Goal: Task Accomplishment & Management: Manage account settings

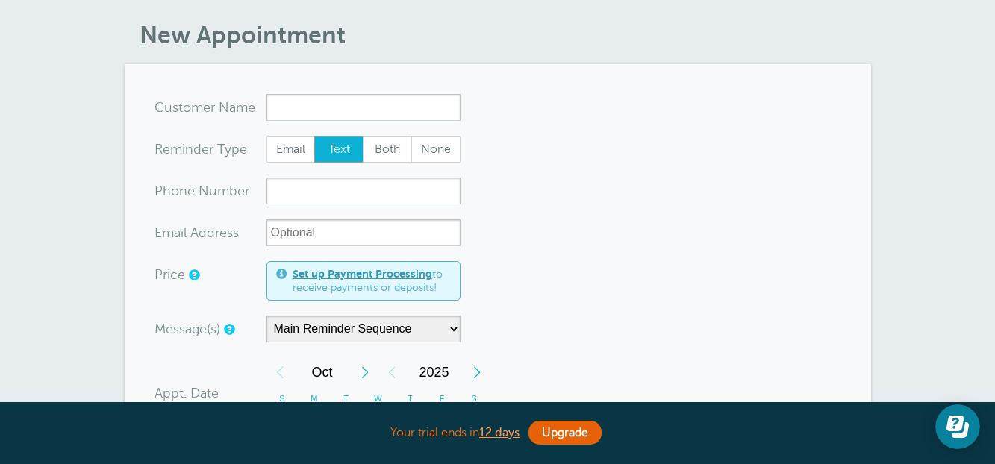
scroll to position [75, 0]
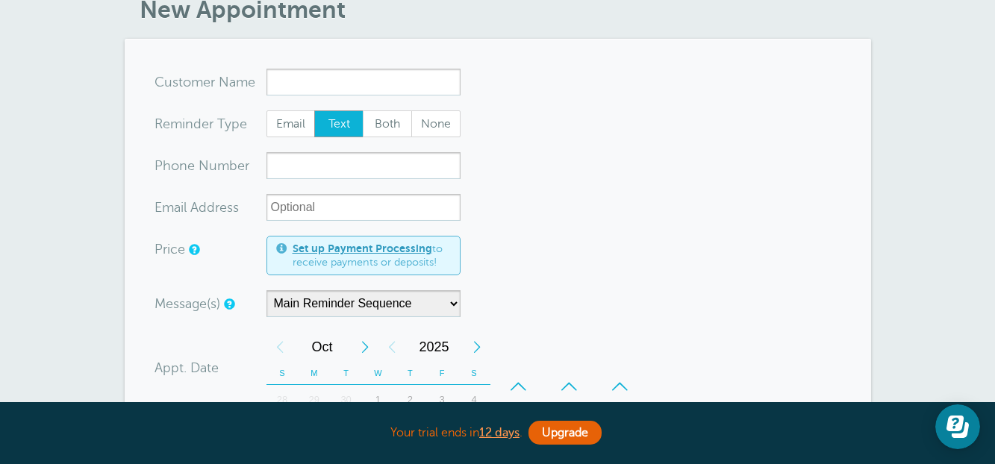
click at [348, 85] on input "x-no-autofill" at bounding box center [363, 82] width 194 height 27
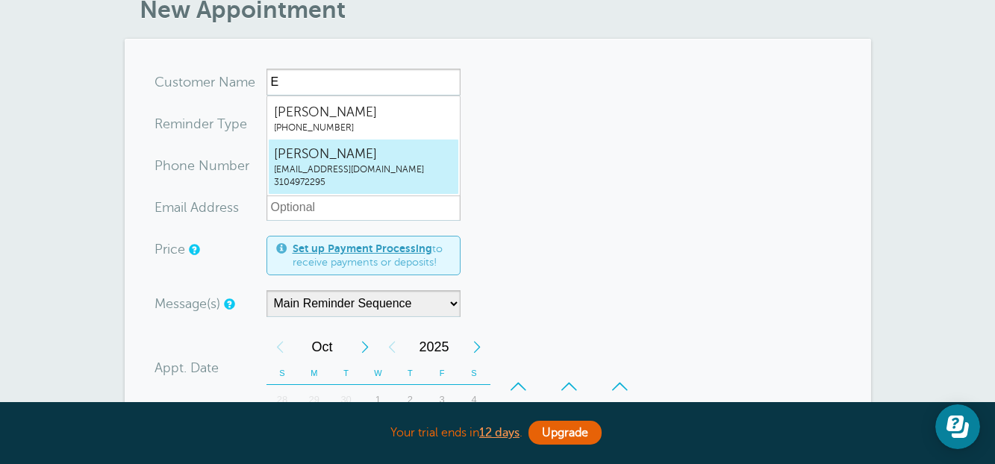
click at [334, 167] on span "[EMAIL_ADDRESS][DOMAIN_NAME]" at bounding box center [363, 169] width 179 height 13
type input "emmanuelbrandeismygyndoctor@gmail.com3104972295"
type input "emmanuel brandeis"
type input "3104972295"
type input "[EMAIL_ADDRESS][DOMAIN_NAME]"
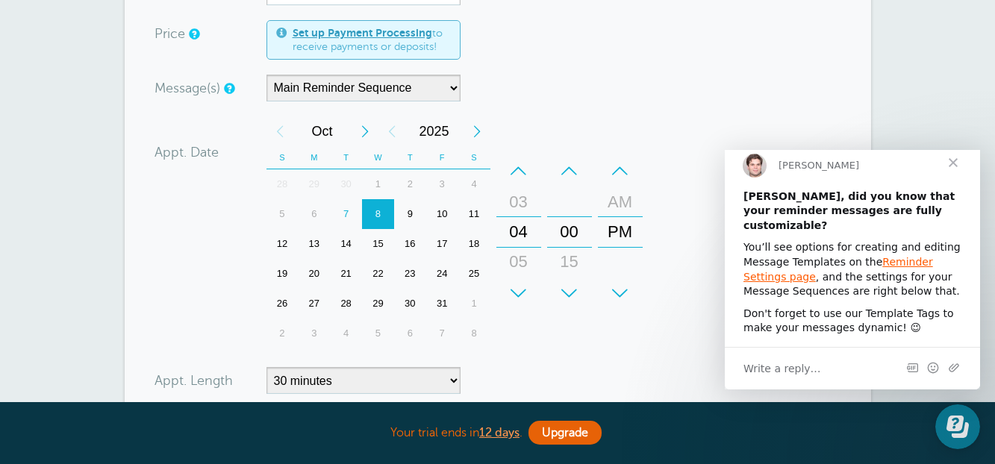
scroll to position [373, 0]
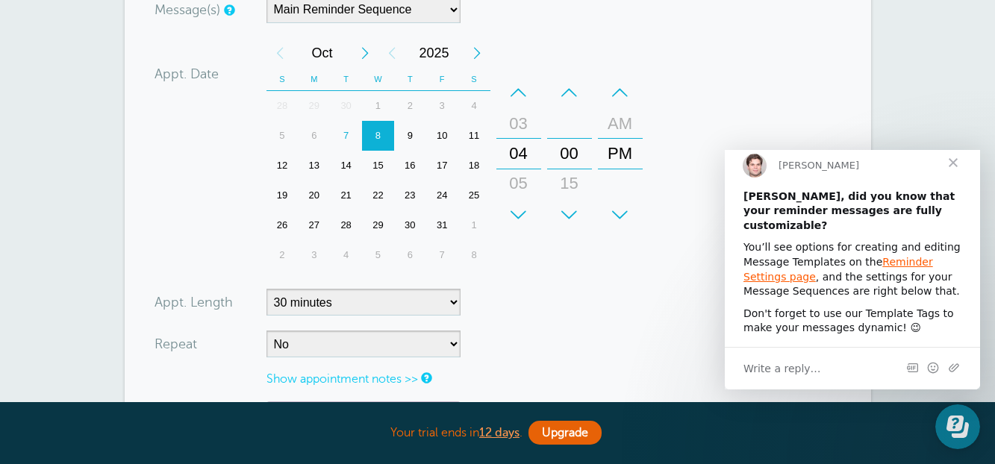
click at [475, 139] on div "11" at bounding box center [474, 136] width 32 height 30
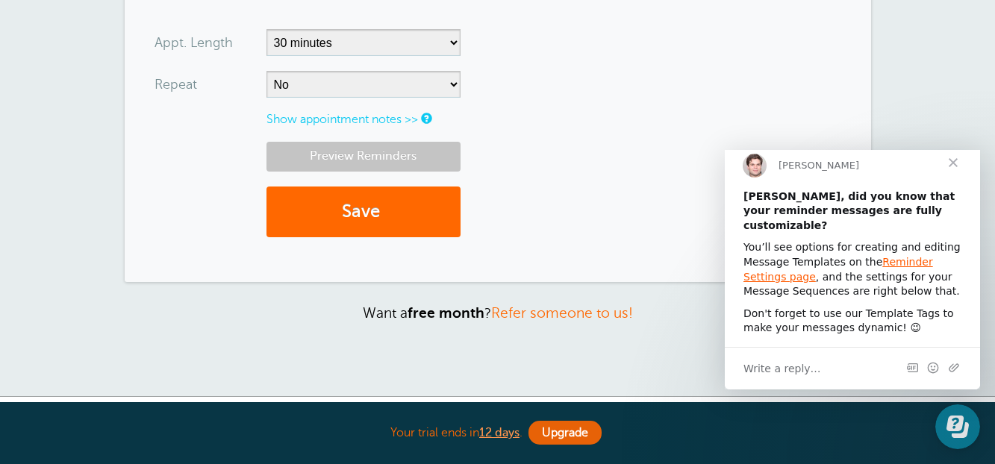
scroll to position [597, 0]
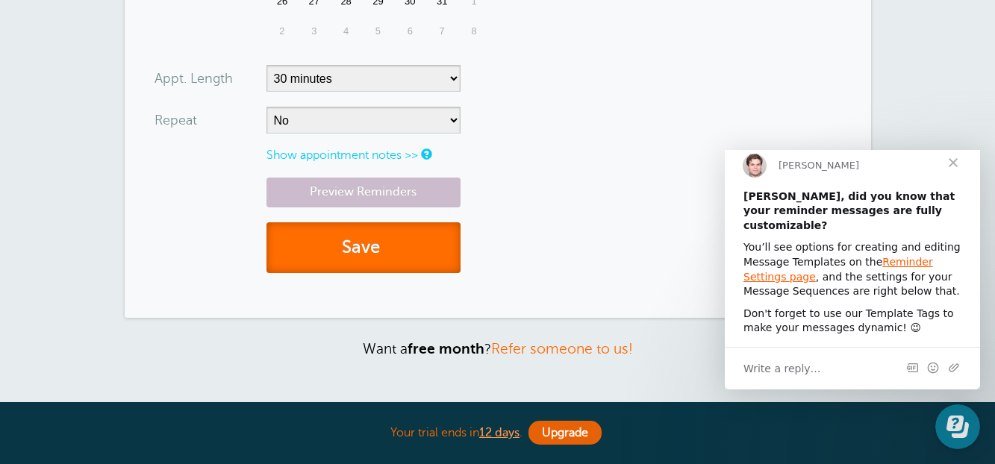
click at [377, 240] on button "Save" at bounding box center [363, 247] width 194 height 51
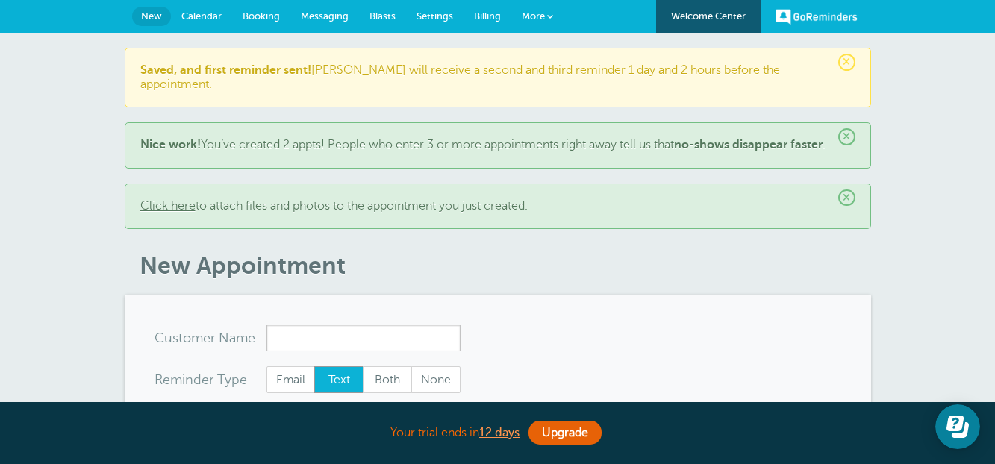
click at [259, 11] on span "Booking" at bounding box center [260, 15] width 37 height 11
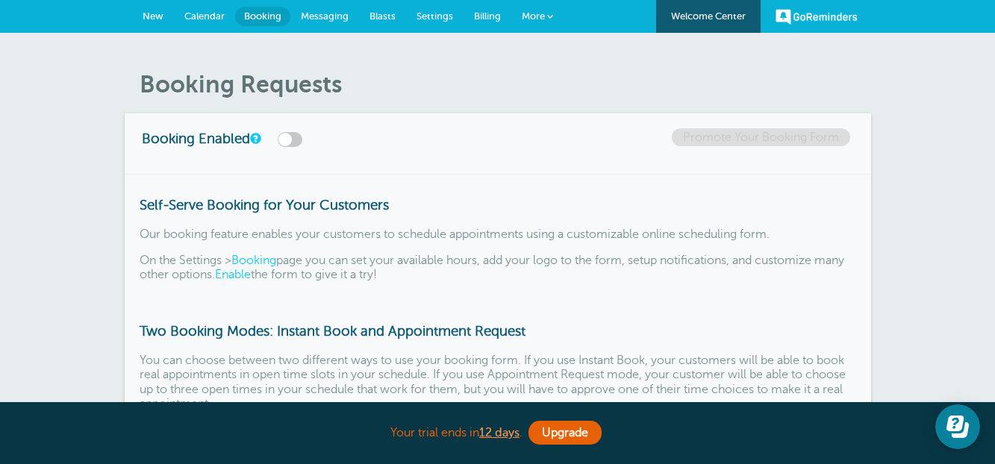
click at [196, 16] on span "Calendar" at bounding box center [204, 15] width 40 height 11
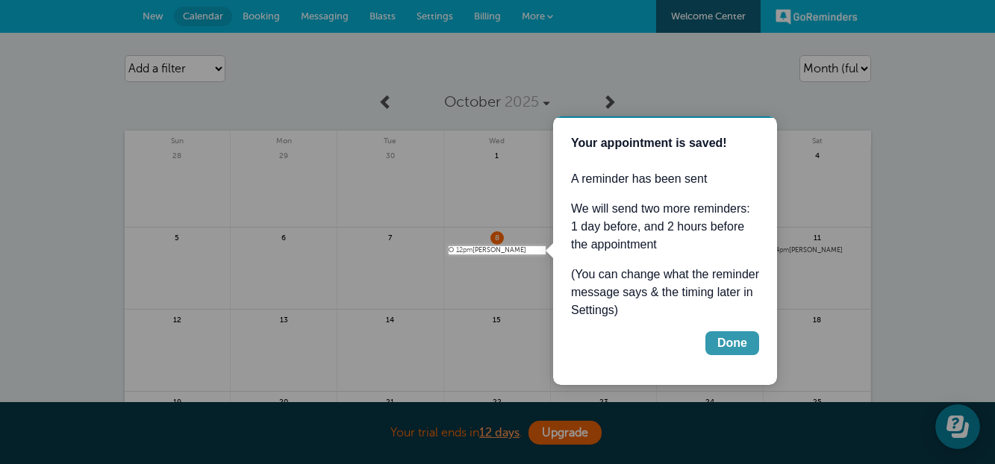
click at [734, 354] on button "Done" at bounding box center [732, 343] width 54 height 24
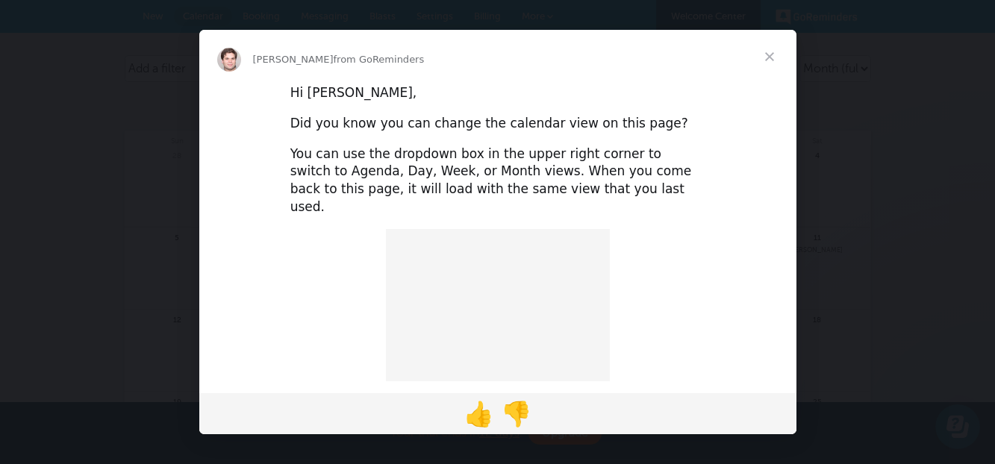
click at [770, 52] on span "Close" at bounding box center [769, 57] width 54 height 54
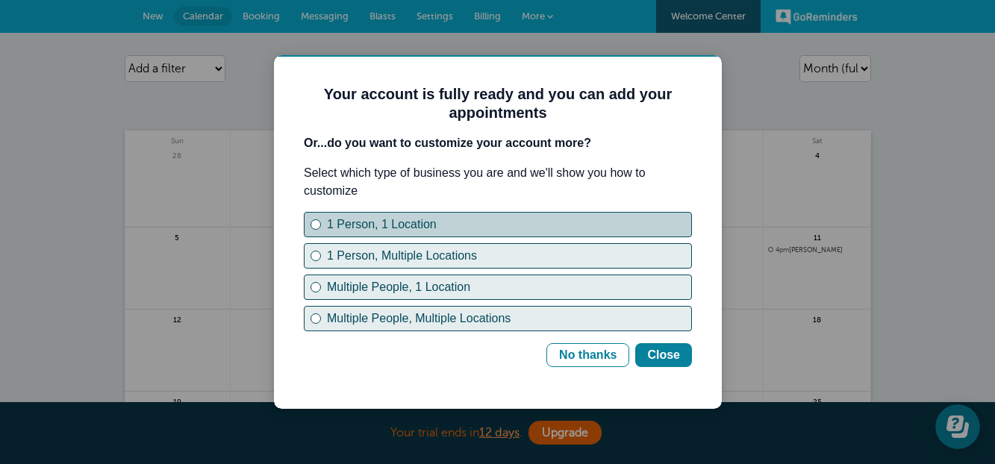
click at [307, 225] on button "1 Person, 1 Location" at bounding box center [498, 224] width 388 height 25
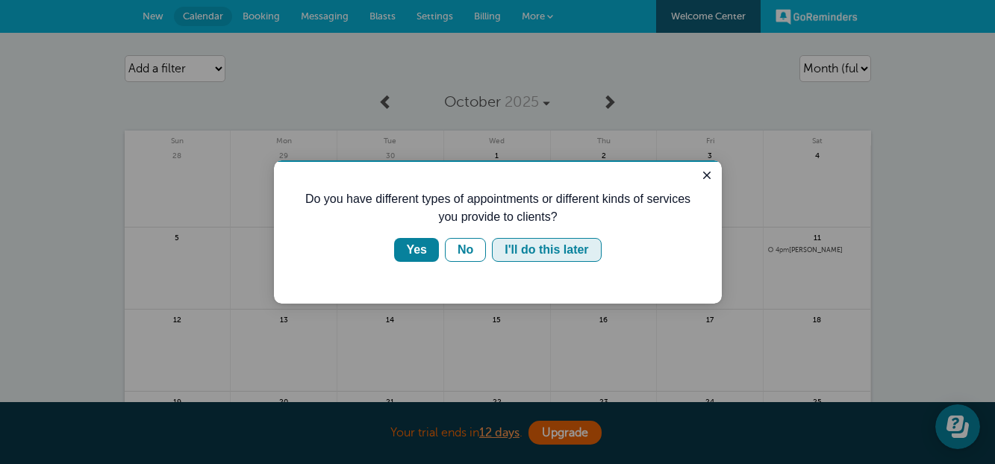
click at [551, 259] on button "I'll do this later" at bounding box center [546, 250] width 109 height 24
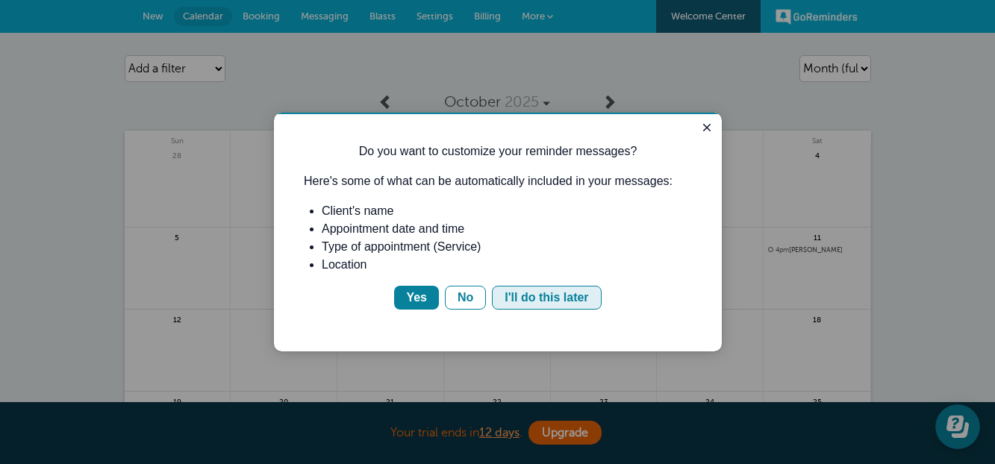
click at [543, 304] on div "I'll do this later" at bounding box center [546, 298] width 84 height 18
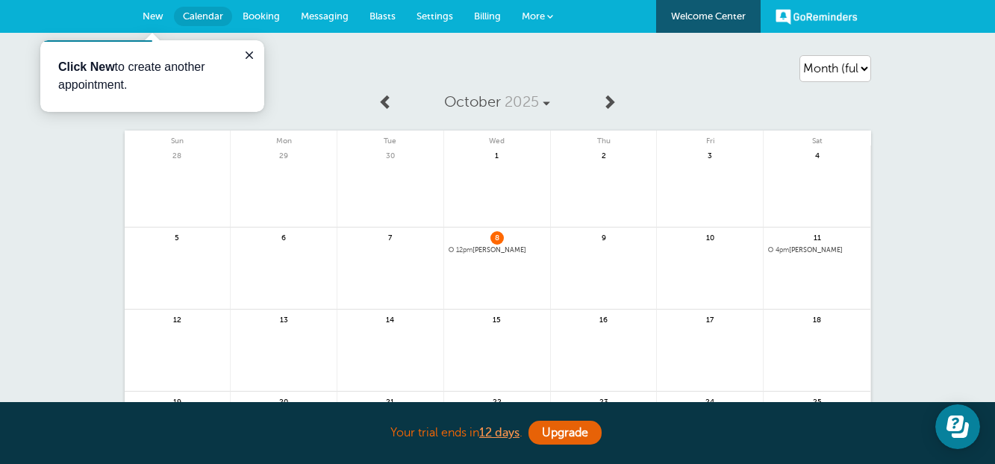
click at [829, 252] on span "4pm emmanuel brandeis" at bounding box center [817, 250] width 98 height 8
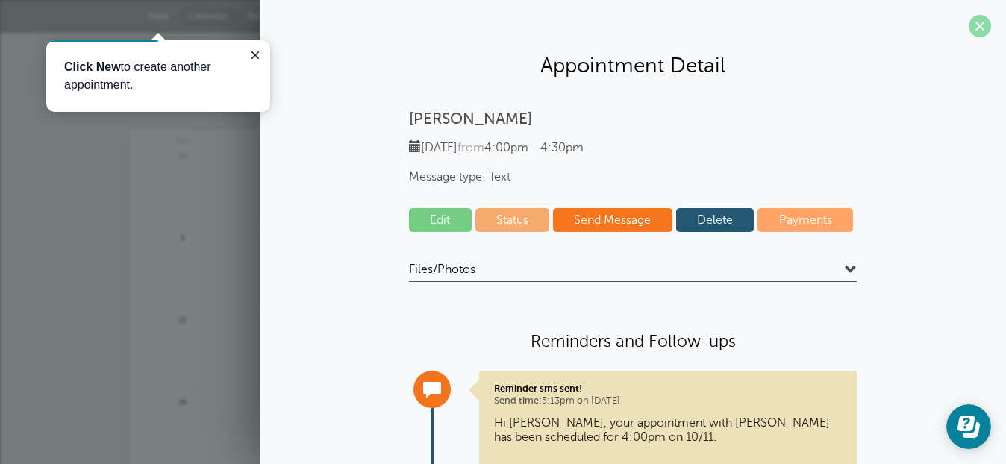
click at [978, 31] on span at bounding box center [979, 26] width 22 height 22
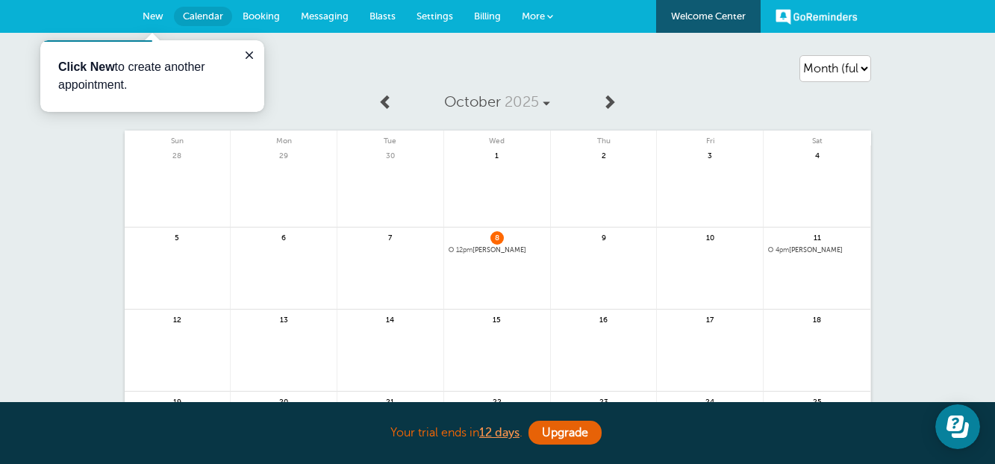
click at [777, 248] on span "4pm" at bounding box center [781, 249] width 13 height 7
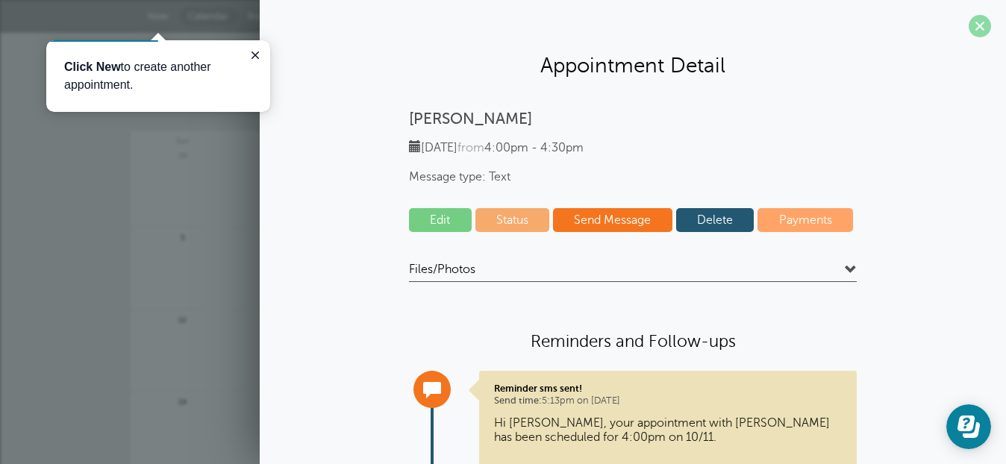
click at [971, 28] on span at bounding box center [979, 26] width 22 height 22
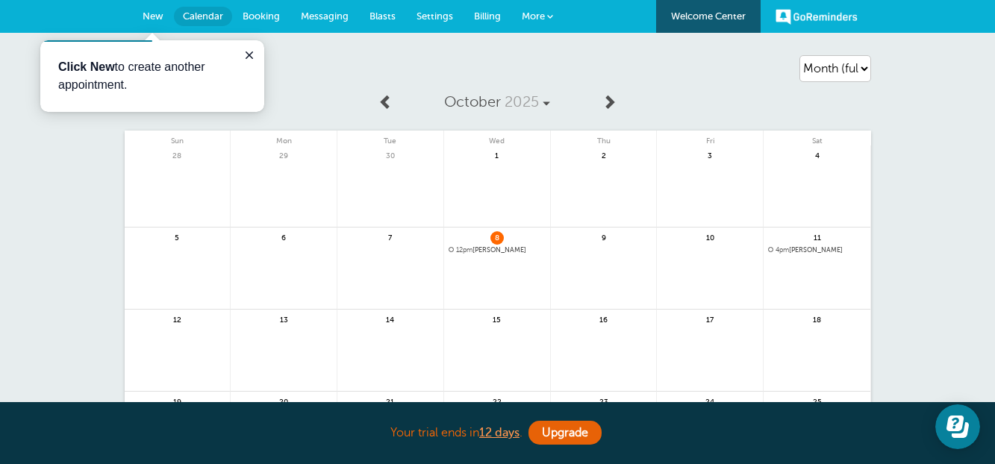
click at [346, 11] on span "Messaging" at bounding box center [325, 15] width 48 height 11
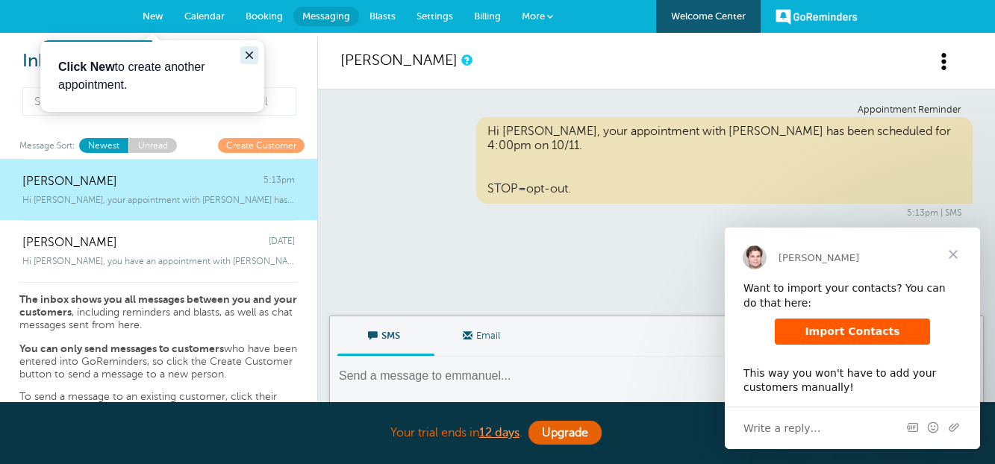
click at [248, 48] on button "Close guide" at bounding box center [249, 55] width 18 height 18
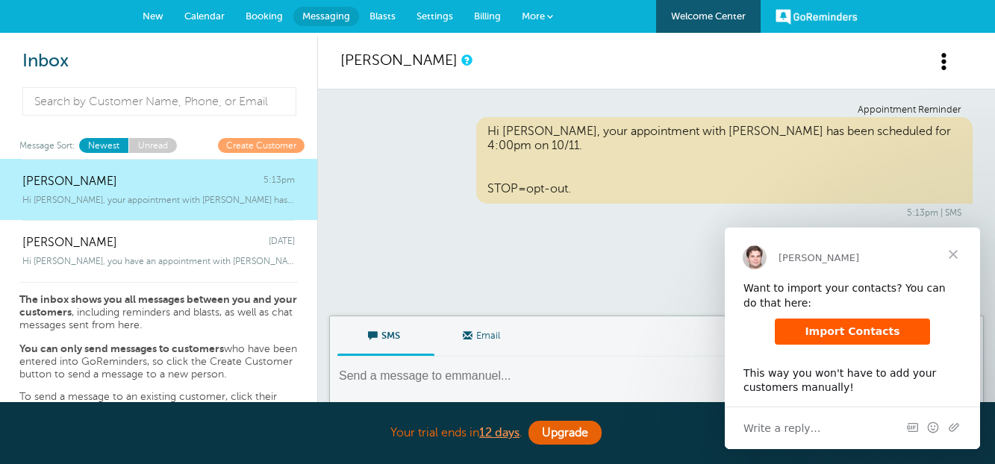
click at [439, 18] on span "Settings" at bounding box center [434, 15] width 37 height 11
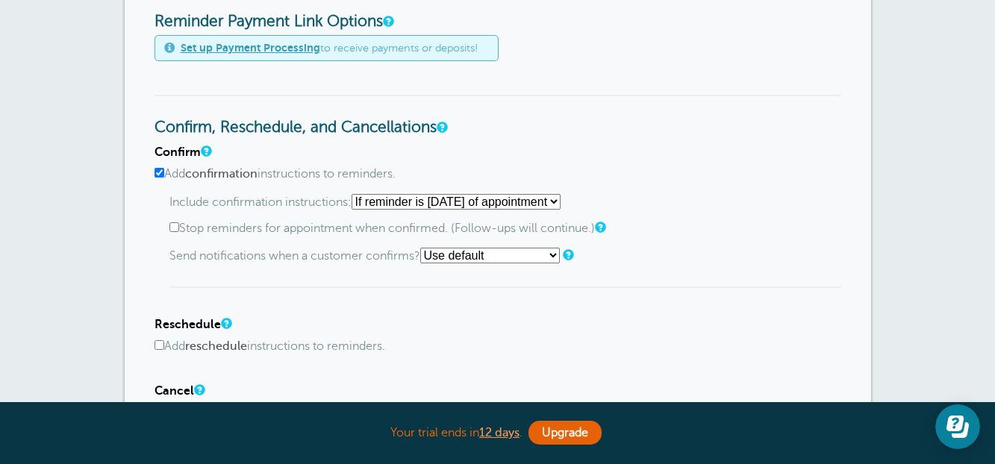
scroll to position [746, 0]
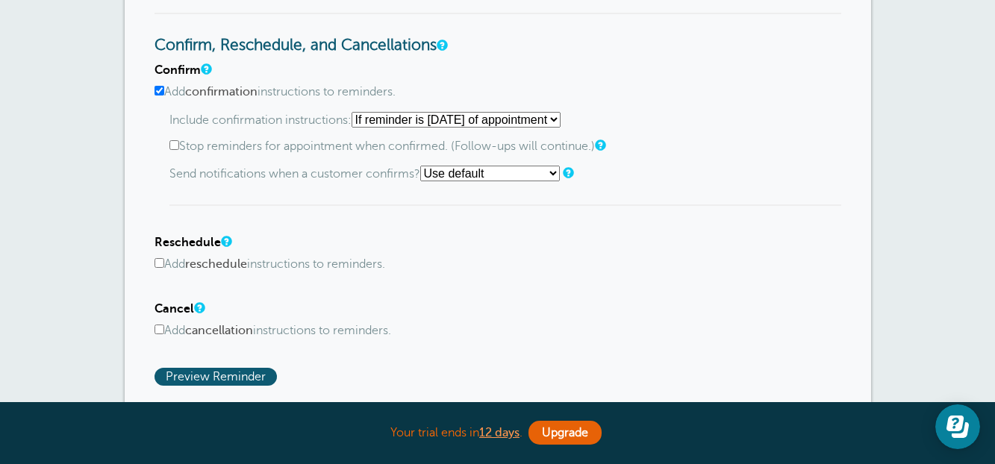
click at [160, 265] on input "Add reschedule instructions to reminders." at bounding box center [159, 263] width 10 height 10
checkbox input "true"
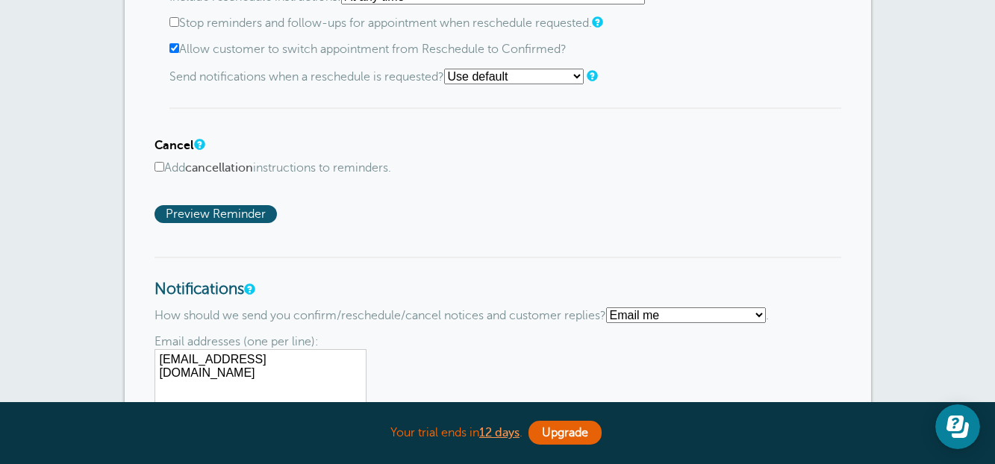
scroll to position [1045, 0]
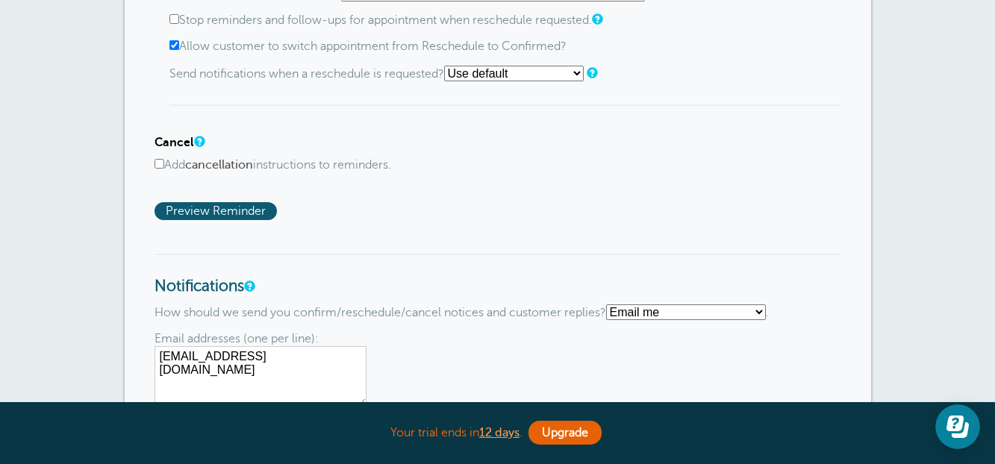
click at [160, 156] on div "Cancel Add cancellation instructions to reminders. Include cancel instructions:…" at bounding box center [497, 154] width 686 height 36
click at [157, 167] on input "Add cancellation instructions to reminders." at bounding box center [159, 164] width 10 height 10
checkbox input "true"
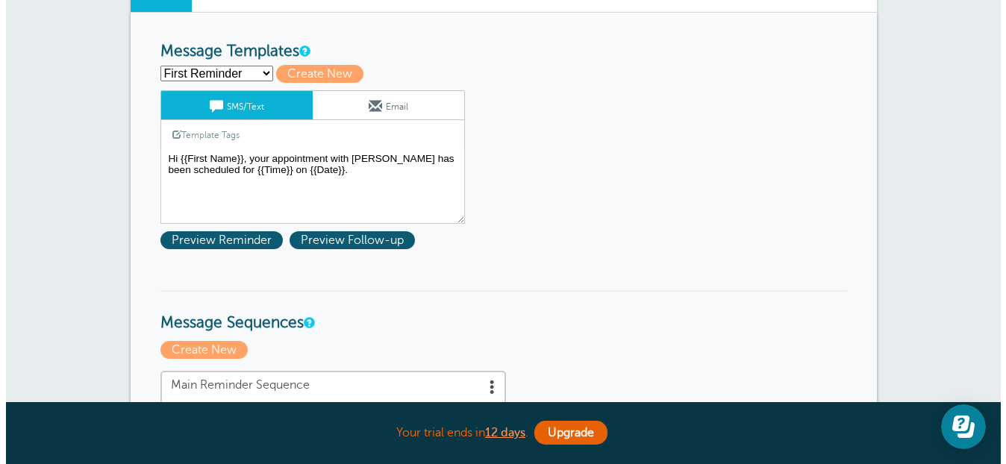
scroll to position [149, 0]
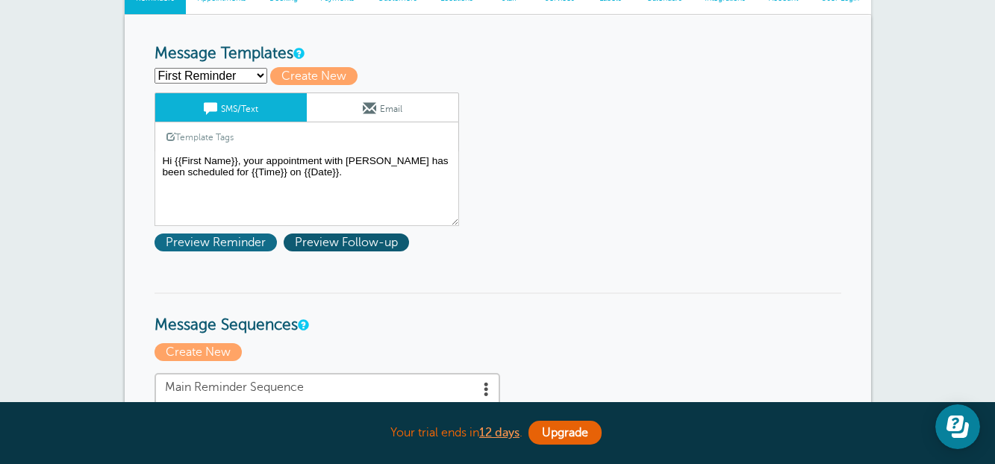
click at [234, 242] on span "Preview Reminder" at bounding box center [215, 243] width 122 height 18
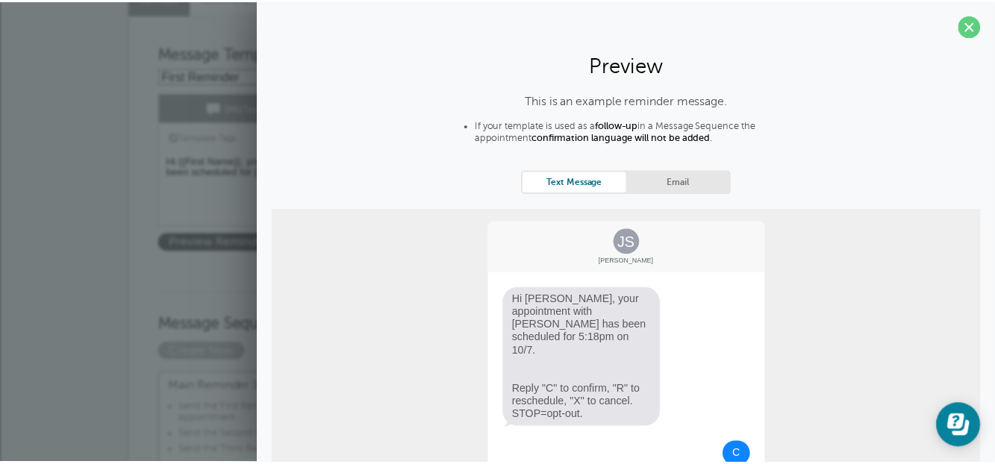
scroll to position [0, 0]
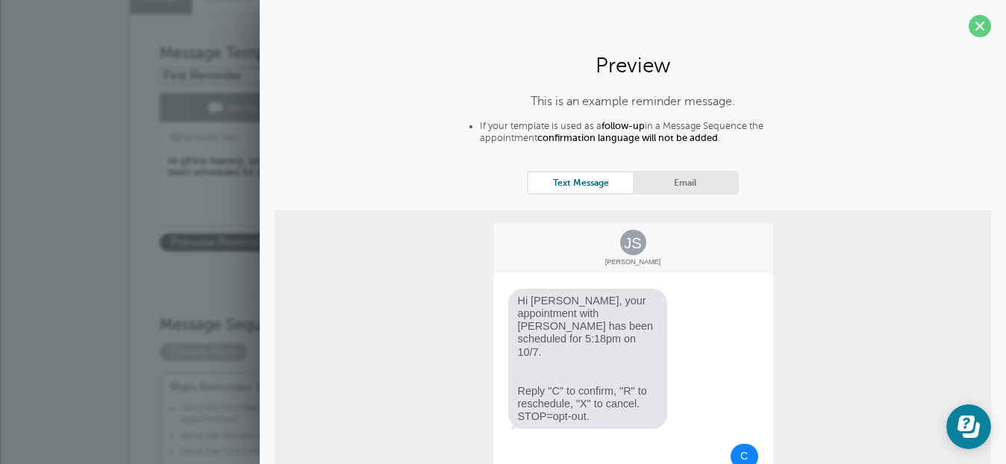
click at [970, 25] on span at bounding box center [979, 26] width 22 height 22
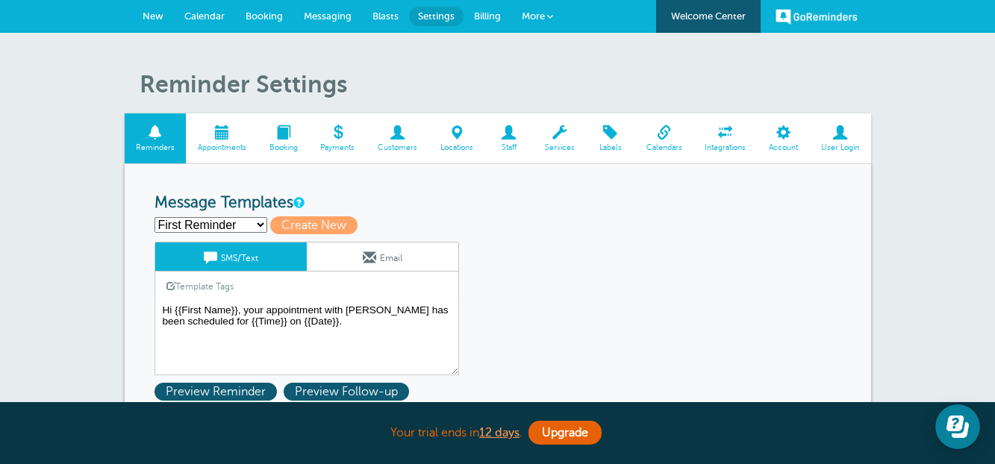
click at [222, 221] on select "First Reminder Second Reminder Third Reminder Create new..." at bounding box center [210, 225] width 113 height 16
select select "163351"
click at [154, 217] on select "First Reminder Second Reminder Third Reminder Create new..." at bounding box center [210, 225] width 113 height 16
type input "Second Reminder"
type textarea "Hi {{First Name}}, you have an appointment with [PERSON_NAME] at {{Time}} on {{…"
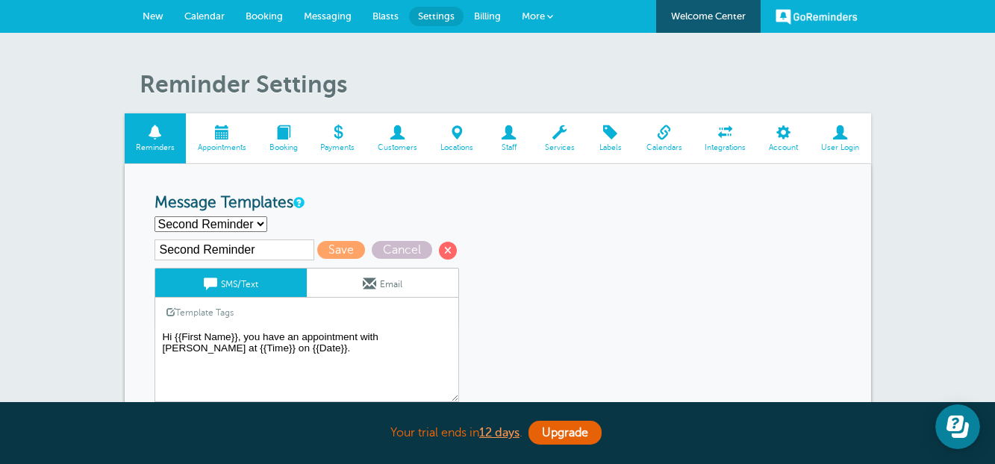
click at [252, 221] on select "First Reminder Second Reminder Third Reminder Create new..." at bounding box center [210, 224] width 113 height 16
select select "163352"
click at [154, 216] on select "First Reminder Second Reminder Third Reminder Create new..." at bounding box center [210, 224] width 113 height 16
type input "Third Reminder"
type textarea "Hi {{First Name}}, you have an appointment with emmanuel brandeis today at {{Ti…"
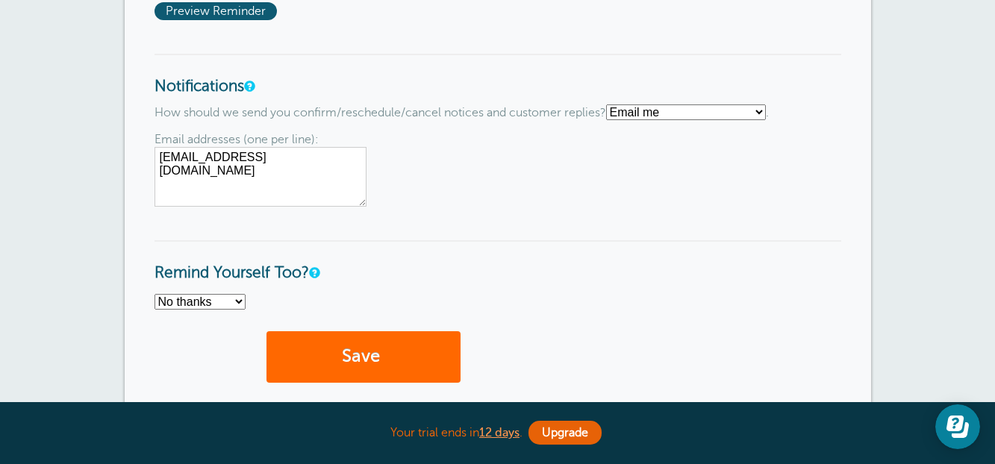
scroll to position [1343, 0]
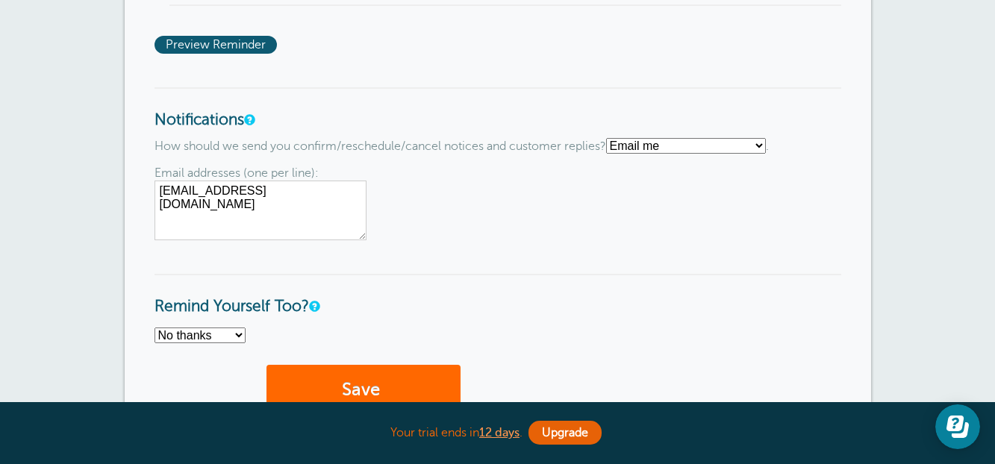
click at [650, 152] on select "Text me Email me Don't send me notifications" at bounding box center [686, 146] width 160 height 16
click at [612, 138] on select "Text me Email me Don't send me notifications" at bounding box center [686, 146] width 160 height 16
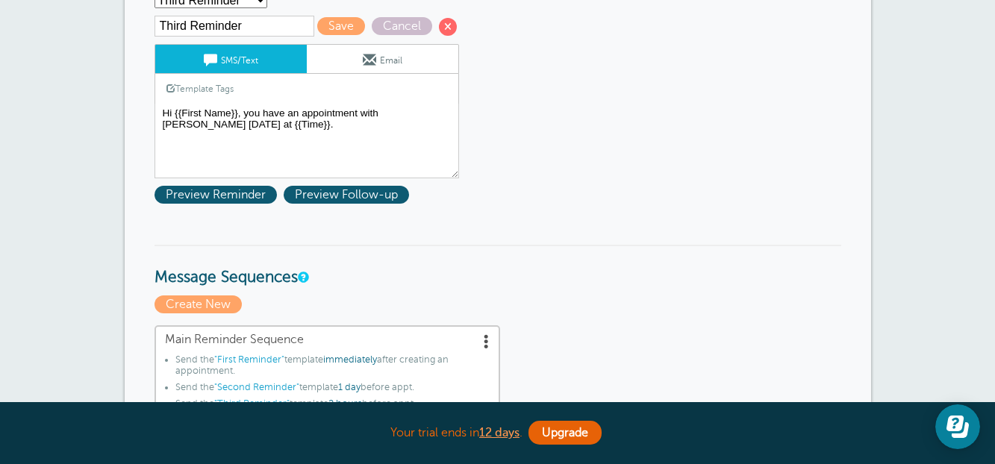
scroll to position [149, 0]
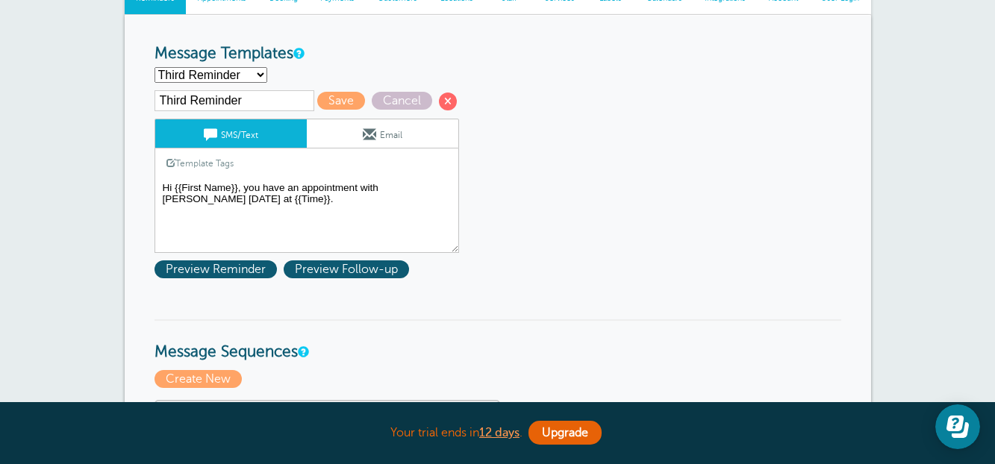
click at [329, 196] on textarea "Hi {{First Name}}, your appointment with emmanuel brandeis has been scheduled f…" at bounding box center [306, 215] width 304 height 75
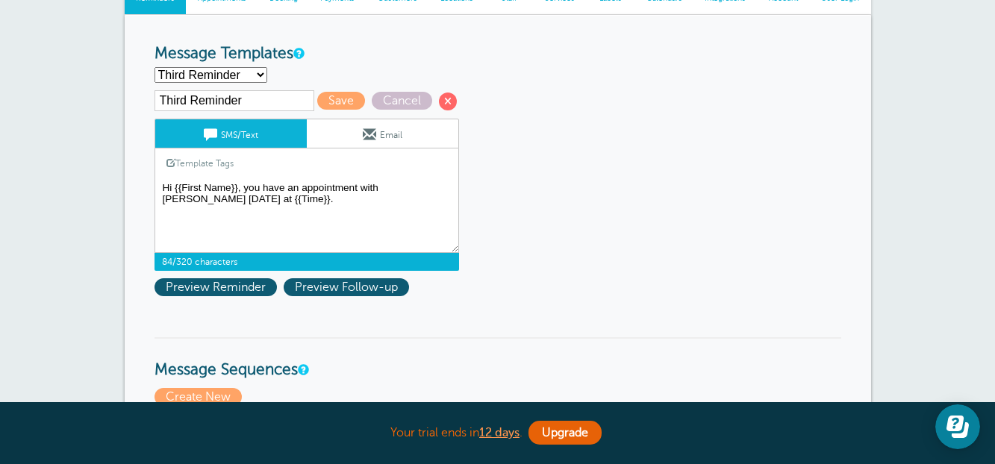
drag, startPoint x: 381, startPoint y: 187, endPoint x: 247, endPoint y: 195, distance: 133.8
click at [247, 195] on textarea "Hi {{First Name}}, your appointment with emmanuel brandeis has been scheduled f…" at bounding box center [306, 215] width 304 height 75
click at [235, 69] on select "First Reminder Second Reminder Third Reminder Create new..." at bounding box center [210, 75] width 113 height 16
select select "163349"
click at [154, 67] on select "First Reminder Second Reminder Third Reminder Create new..." at bounding box center [210, 75] width 113 height 16
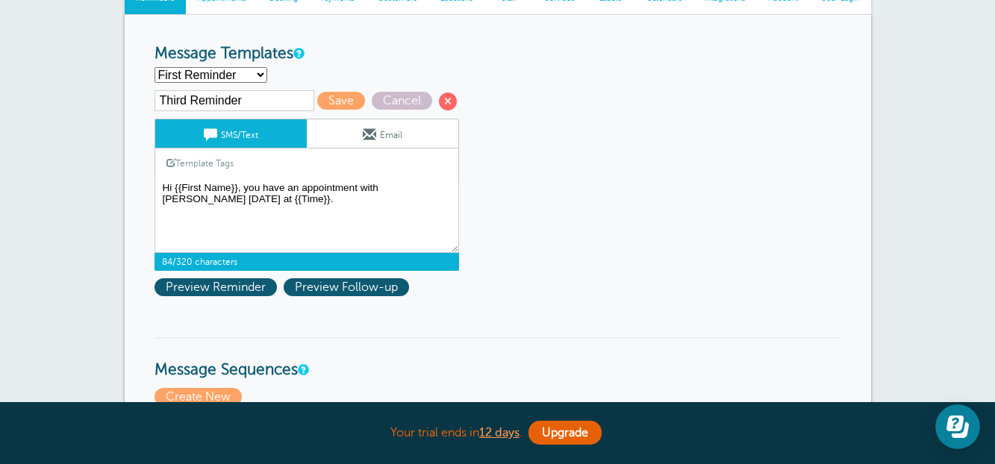
type input "First Reminder"
click at [349, 185] on textarea "Hi {{First Name}}, your appointment with emmanuel brandeis has been scheduled f…" at bounding box center [306, 215] width 304 height 75
drag, startPoint x: 345, startPoint y: 186, endPoint x: 435, endPoint y: 187, distance: 90.3
click at [435, 187] on textarea "Hi {{First Name}}, your appointment with emmanuel brandeis has been scheduled f…" at bounding box center [306, 215] width 304 height 75
click at [357, 189] on textarea "Hi {{First Name}}, your appointment with emmanuel brandeis has been scheduled f…" at bounding box center [306, 215] width 304 height 75
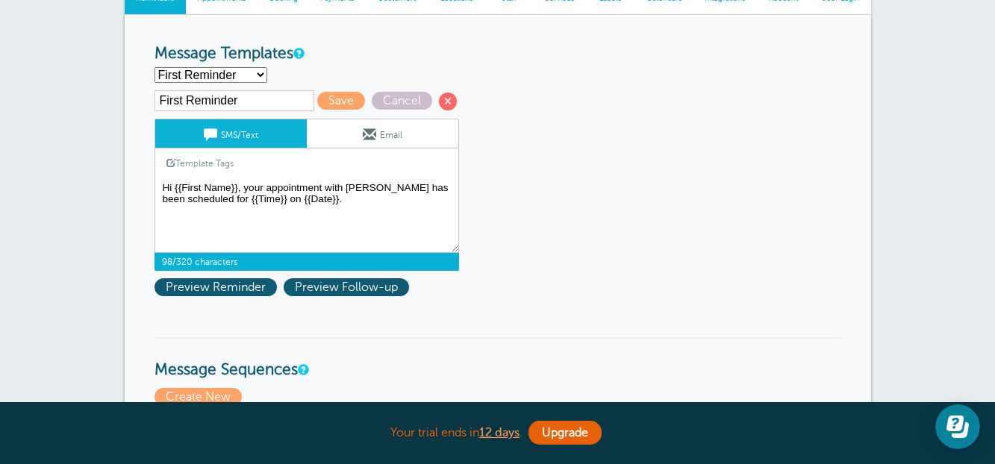
click at [357, 190] on textarea "Hi {{First Name}}, your appointment with emmanuel brandeis has been scheduled f…" at bounding box center [306, 215] width 304 height 75
click at [364, 184] on textarea "Hi {{First Name}}, your appointment with emmanuel brandeis has been scheduled f…" at bounding box center [306, 215] width 304 height 75
click at [359, 188] on textarea "Hi {{First Name}}, your appointment with emmanuel brandeis has been scheduled f…" at bounding box center [306, 215] width 304 height 75
click at [328, 198] on textarea "Hi {{First Name}}, your appointment with emmanuel brandeis has been scheduled f…" at bounding box center [306, 215] width 304 height 75
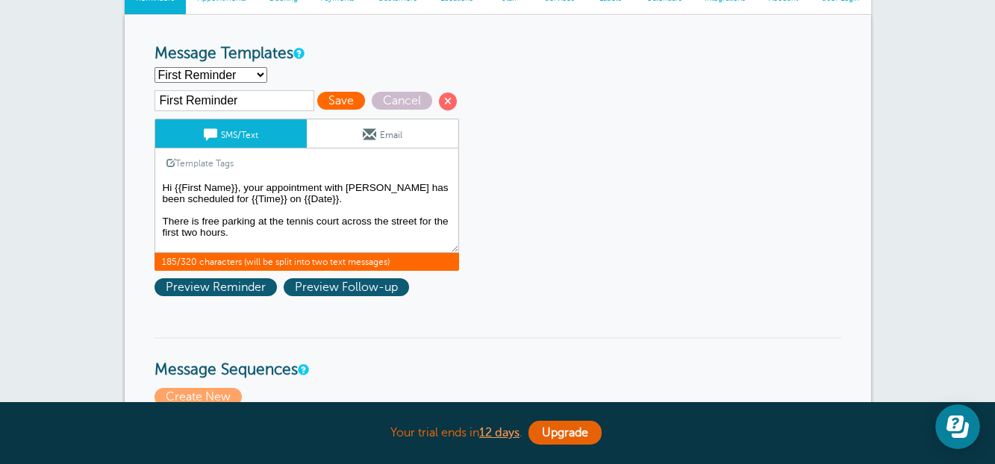
type textarea "Hi {{First Name}}, your appointment with [PERSON_NAME] has been scheduled for {…"
click at [322, 103] on span "Save" at bounding box center [341, 101] width 48 height 18
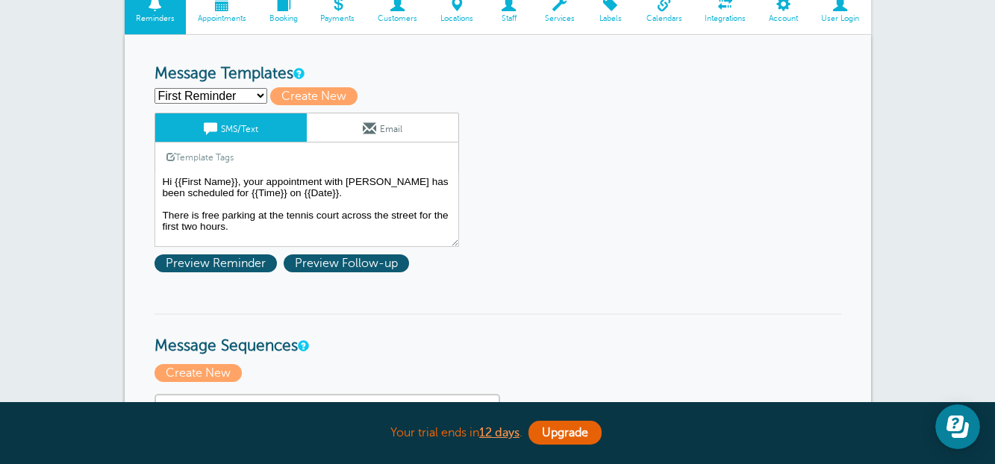
scroll to position [149, 0]
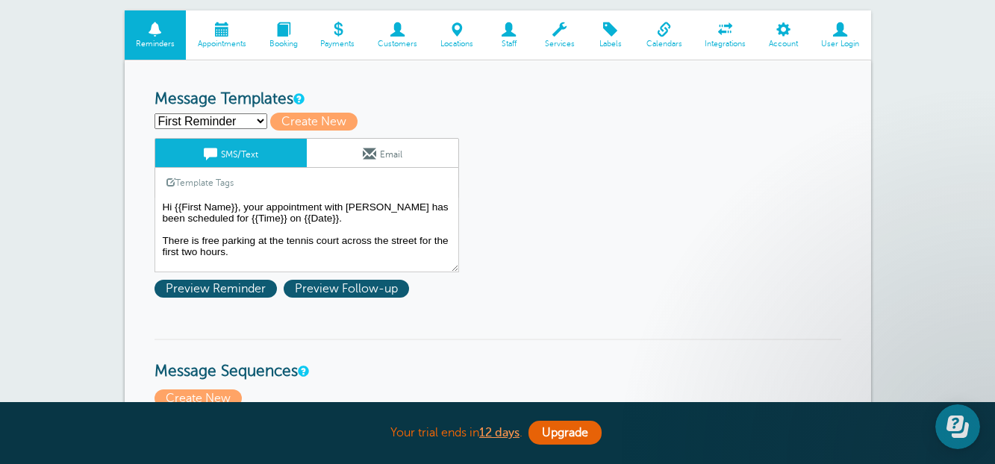
click at [253, 122] on select "First Reminder Second Reminder Third Reminder Create new..." at bounding box center [210, 121] width 113 height 16
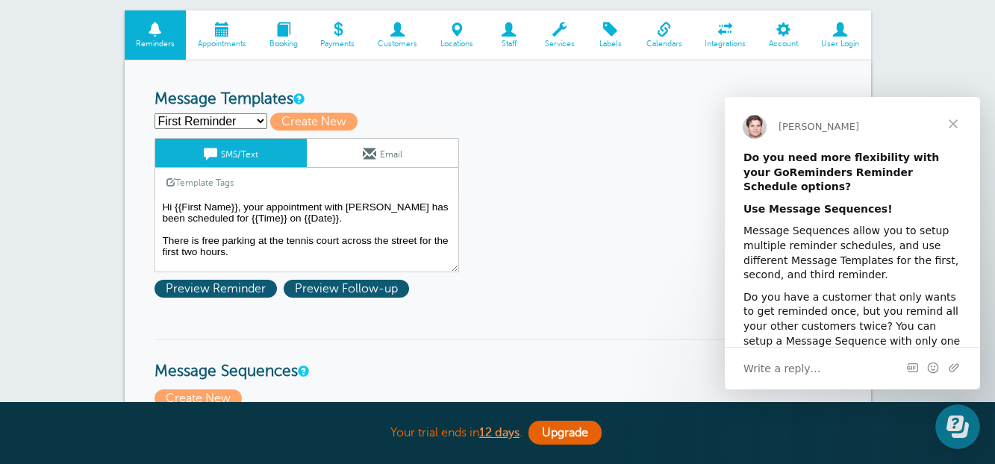
select select "163351"
click at [154, 113] on select "First Reminder Second Reminder Third Reminder Create new..." at bounding box center [210, 121] width 113 height 16
type input "Second Reminder"
type textarea "Hi {{First Name}}, you have an appointment with [PERSON_NAME] at {{Time}} on {{…"
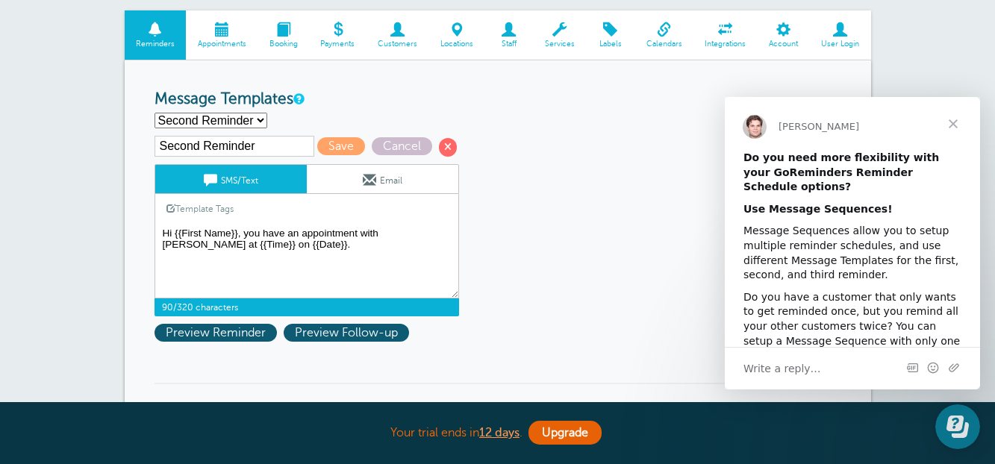
click at [229, 248] on textarea "Hi {{First Name}}, your appointment with [PERSON_NAME] has been scheduled for {…" at bounding box center [306, 261] width 304 height 75
click at [958, 122] on span "Close" at bounding box center [953, 124] width 54 height 54
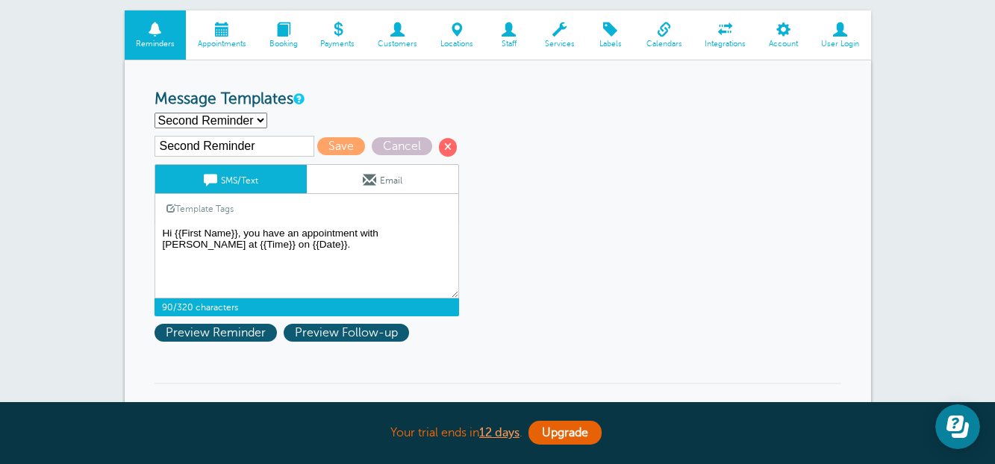
click at [240, 182] on link "SMS/Text" at bounding box center [230, 179] width 151 height 28
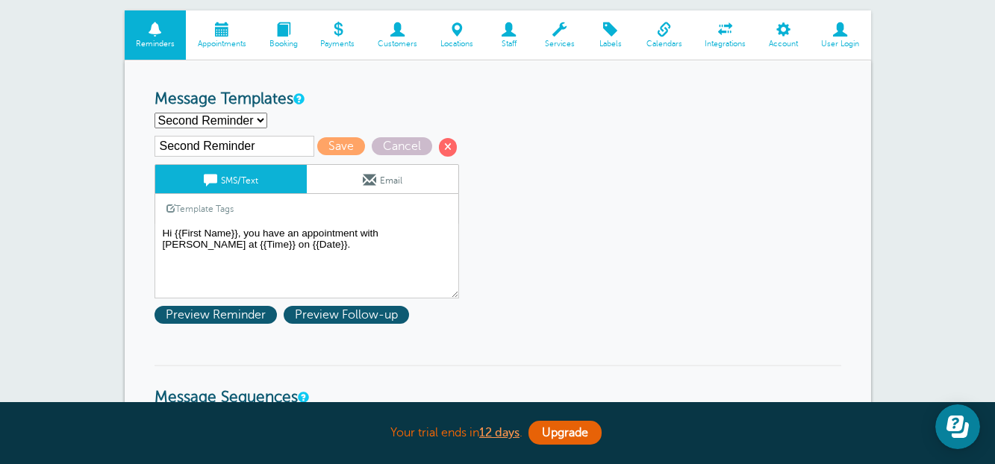
click at [201, 201] on link "Template Tags" at bounding box center [200, 208] width 90 height 29
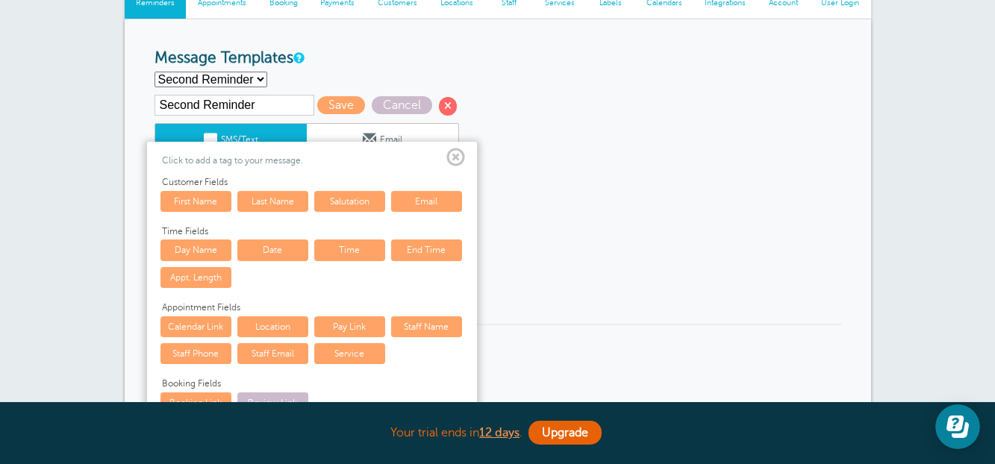
scroll to position [224, 0]
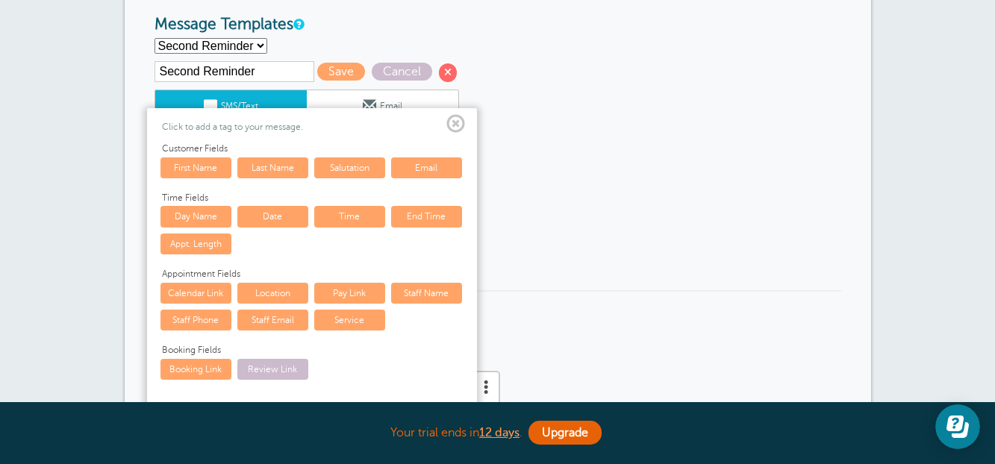
click at [463, 118] on span at bounding box center [455, 124] width 19 height 19
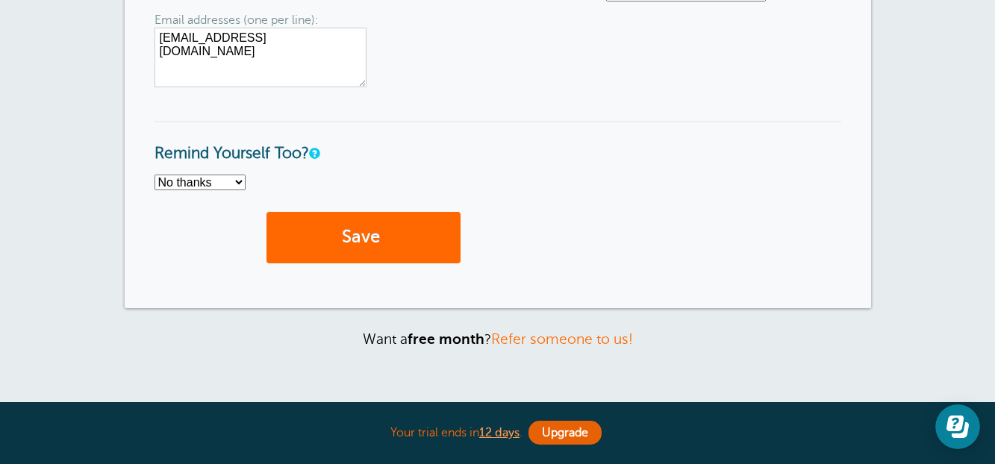
scroll to position [1567, 0]
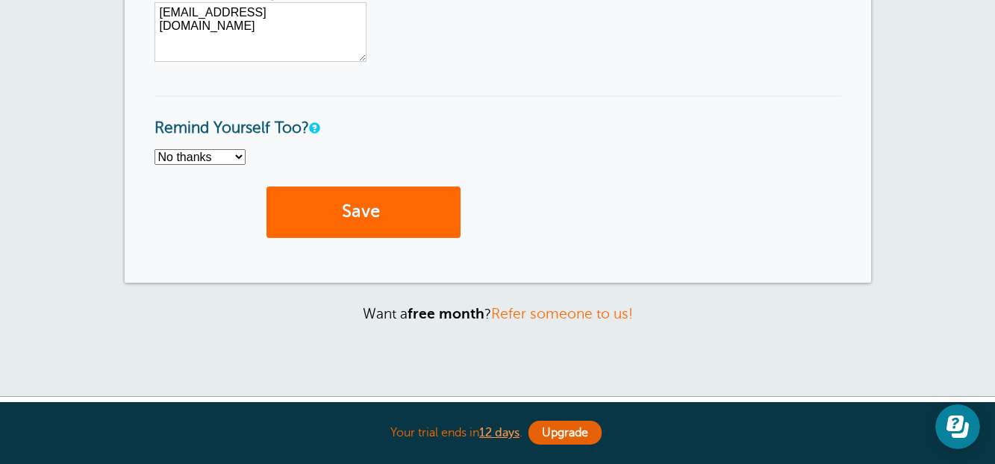
click at [239, 159] on select "No thanks Yes, text me Yes, email me" at bounding box center [199, 157] width 91 height 16
click at [154, 149] on select "No thanks Yes, text me Yes, email me" at bounding box center [199, 157] width 91 height 16
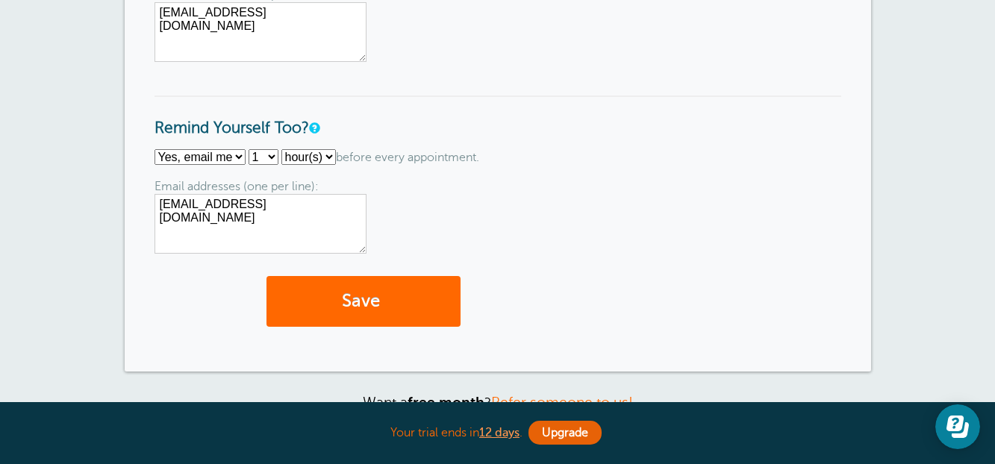
click at [229, 152] on select "No thanks Yes, text me Yes, email me" at bounding box center [199, 157] width 91 height 16
select select "5"
click at [154, 149] on select "No thanks Yes, text me Yes, email me" at bounding box center [199, 157] width 91 height 16
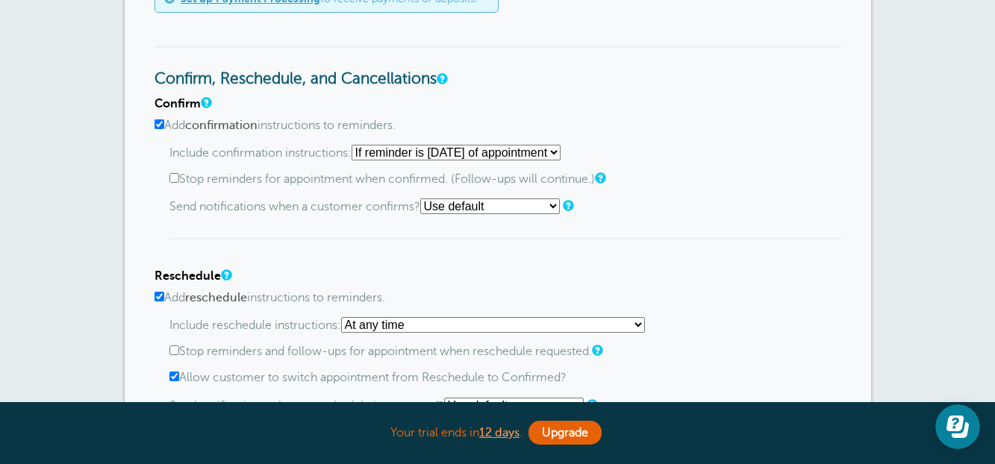
scroll to position [821, 0]
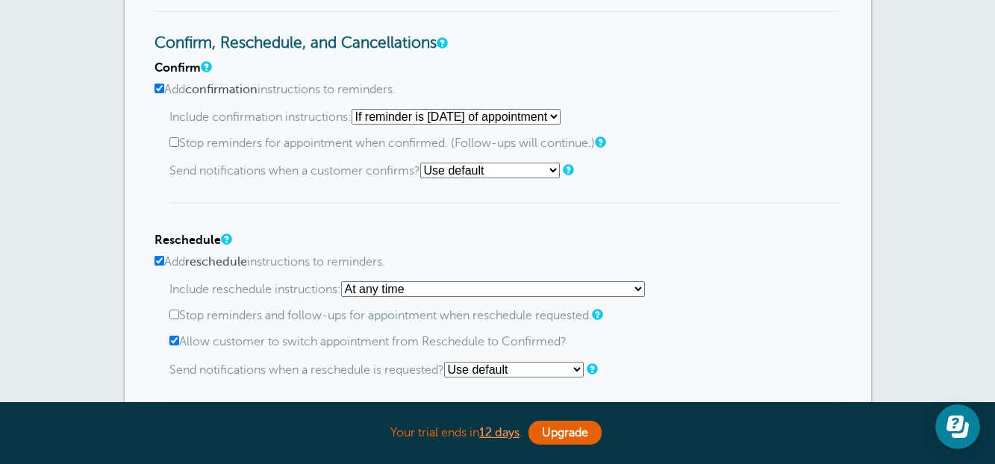
click at [175, 145] on input "Stop reminders for appointment when confirmed. (Follow-ups will continue.)" at bounding box center [174, 142] width 10 height 10
click at [501, 169] on select "Use default Text me Email me Don't send notifications" at bounding box center [490, 171] width 140 height 16
click at [758, 151] on label "Stop reminders for appointment when confirmed. (Follow-ups will continue.)" at bounding box center [504, 144] width 671 height 14
click at [179, 147] on input "Stop reminders for appointment when confirmed. (Follow-ups will continue.)" at bounding box center [174, 142] width 10 height 10
checkbox input "false"
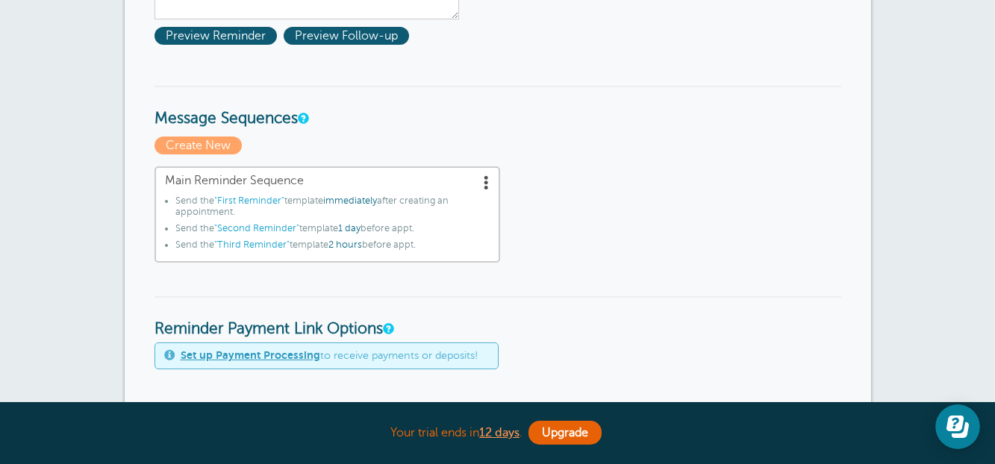
scroll to position [448, 0]
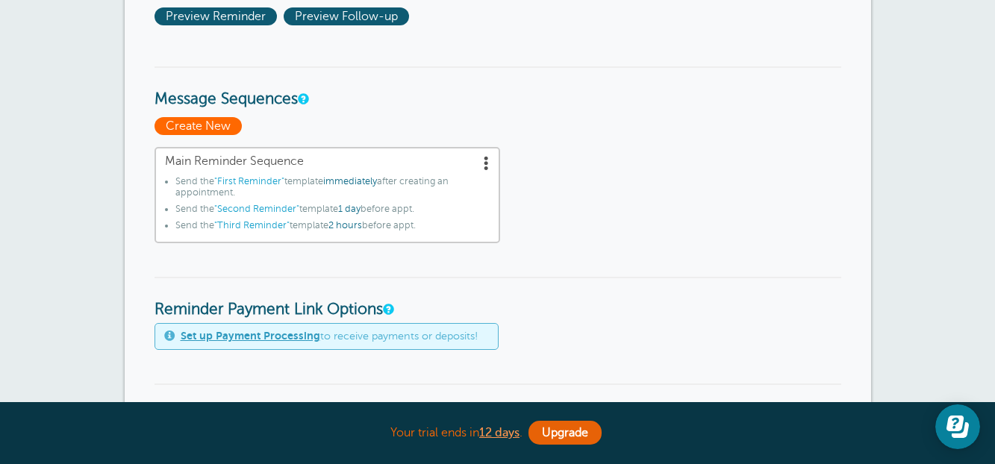
click at [168, 128] on span "Create New" at bounding box center [197, 126] width 87 height 18
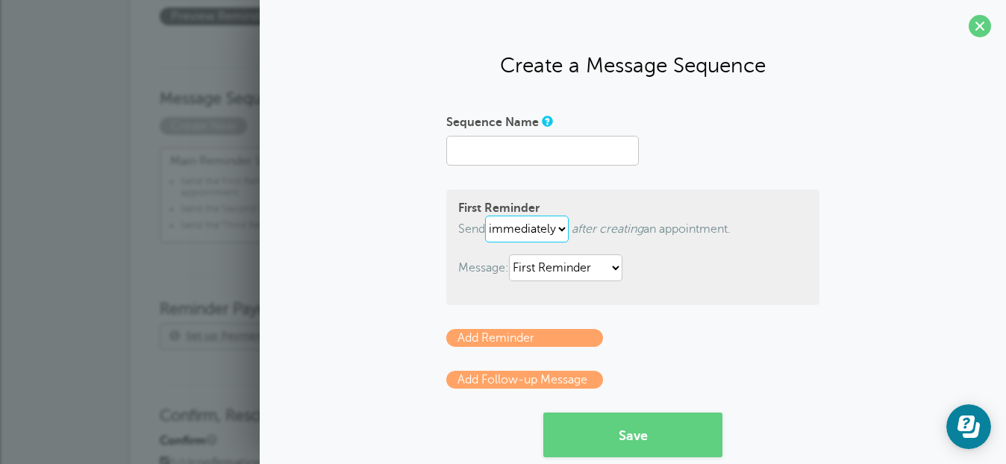
click at [522, 225] on select "immediately 1 2 3 4 5 6 7 8 9 10 11 12 13 14 15 16 17 18 19 20 21 22 23 24 25 2…" at bounding box center [527, 229] width 84 height 27
click at [759, 210] on div "First Reminder Send immediately 1 2 3 4 5 6 7 8 9 10 11 12 13 14 15 16 17 18 19…" at bounding box center [632, 248] width 373 height 116
click at [974, 20] on span at bounding box center [979, 26] width 22 height 22
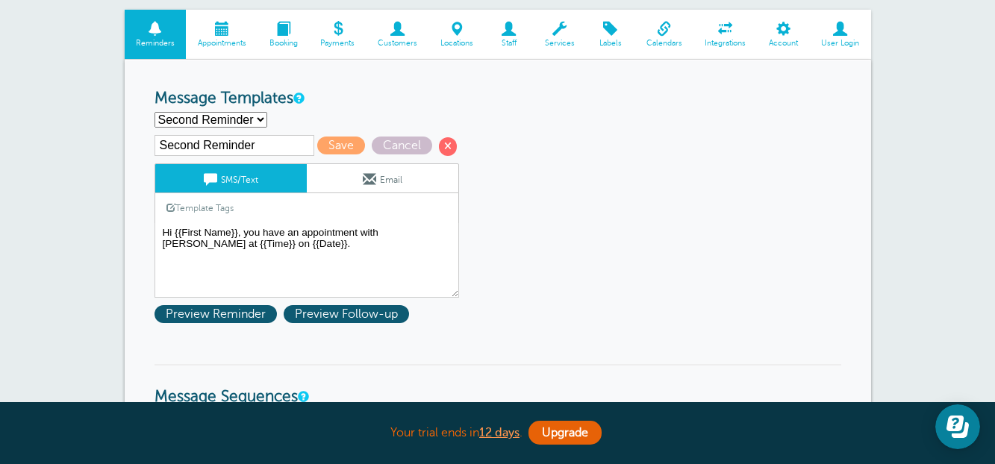
scroll to position [149, 0]
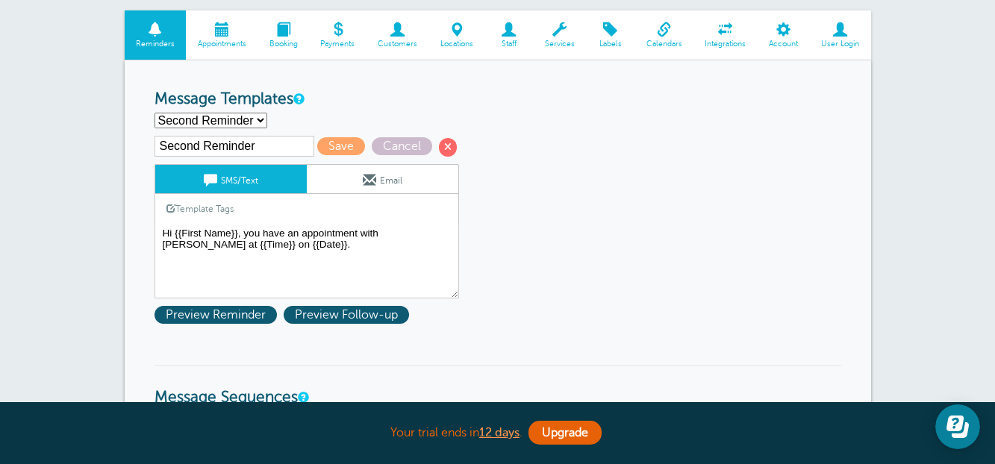
drag, startPoint x: 234, startPoint y: 120, endPoint x: 310, endPoint y: 81, distance: 84.8
drag, startPoint x: 310, startPoint y: 81, endPoint x: 260, endPoint y: 78, distance: 50.1
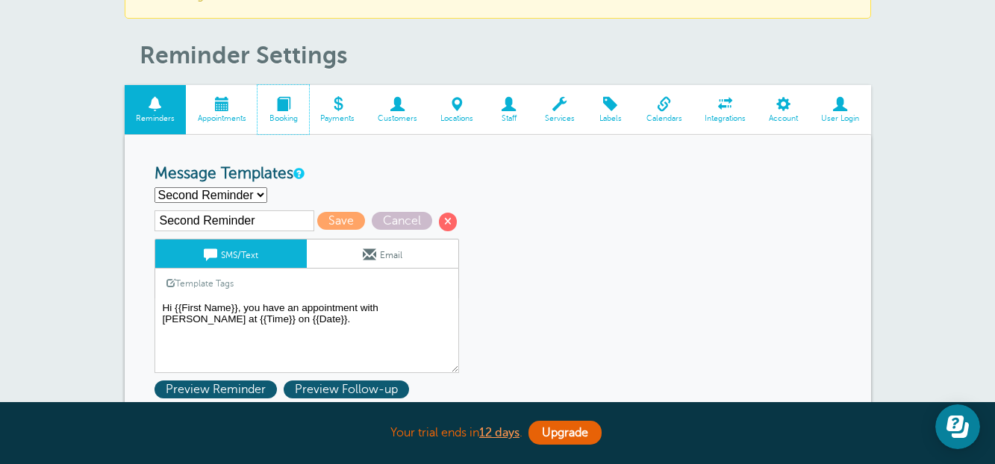
drag, startPoint x: 287, startPoint y: 111, endPoint x: 634, endPoint y: 94, distance: 347.4
click at [287, 111] on span at bounding box center [282, 104] width 51 height 14
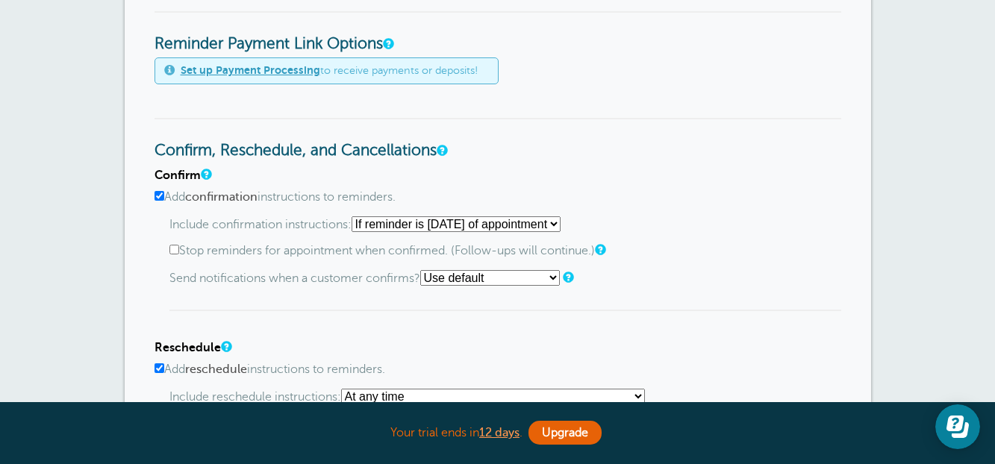
scroll to position [746, 0]
